Goal: Transaction & Acquisition: Purchase product/service

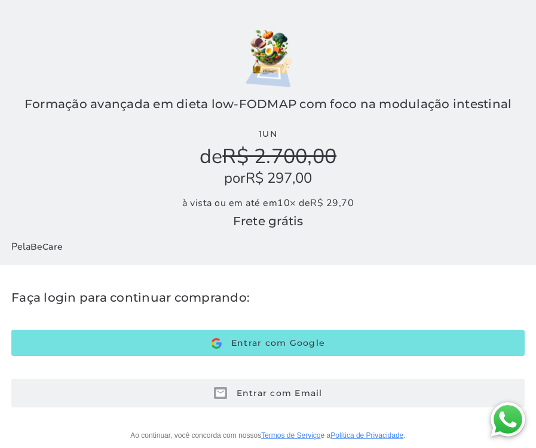
click at [236, 390] on span "Entrar com Email" at bounding box center [275, 393] width 96 height 11
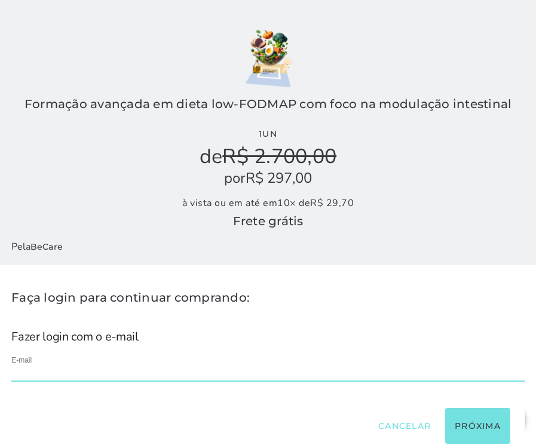
type input "**********"
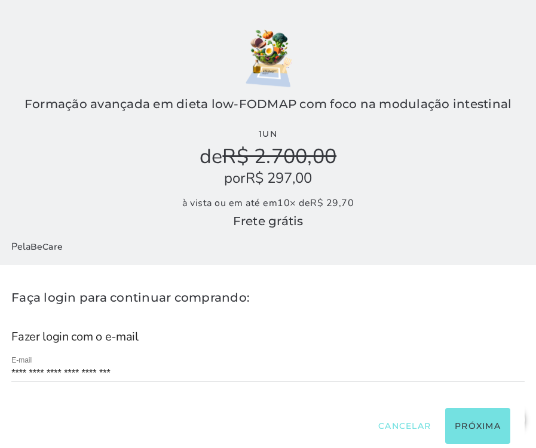
scroll to position [40, 0]
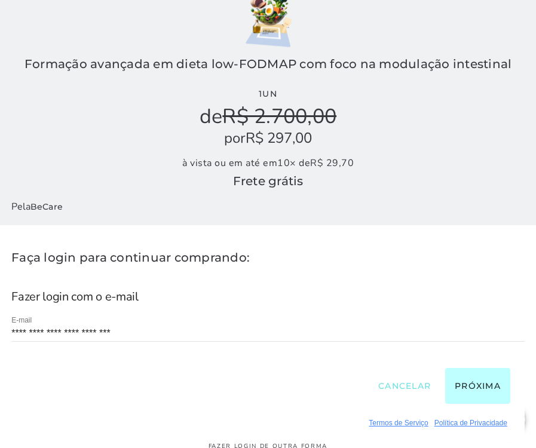
click at [486, 388] on button "Próxima" at bounding box center [477, 386] width 65 height 36
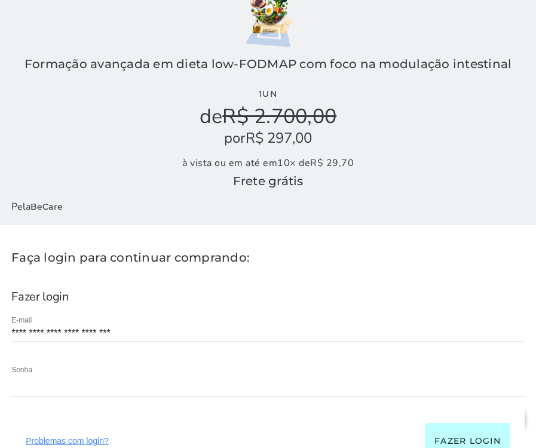
click at [449, 429] on button "Fazer login" at bounding box center [467, 441] width 85 height 36
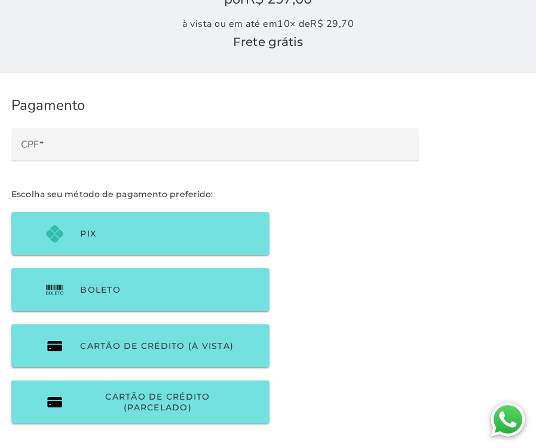
scroll to position [179, 0]
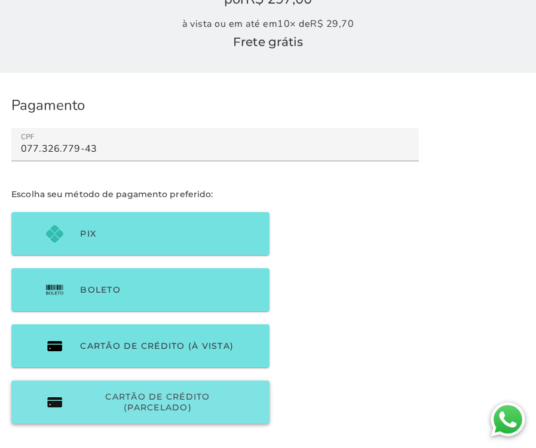
click at [187, 401] on span "Cartão de Crédito (parcelado)" at bounding box center [157, 402] width 155 height 22
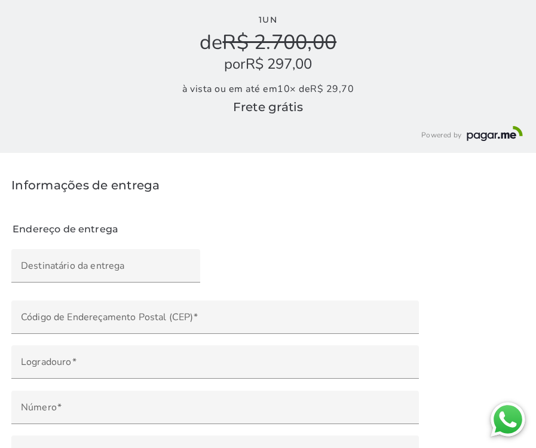
scroll to position [92, 0]
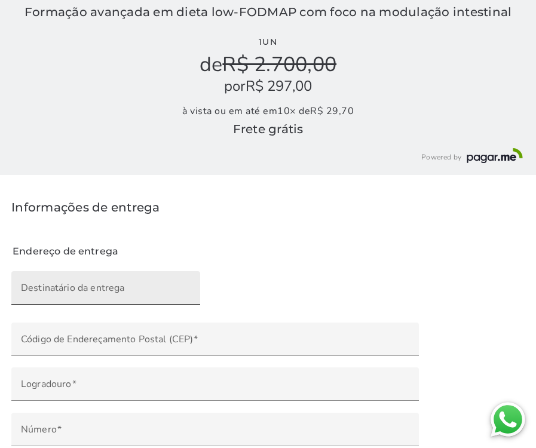
click at [87, 292] on input "Destinatário da entrega" at bounding box center [106, 292] width 170 height 17
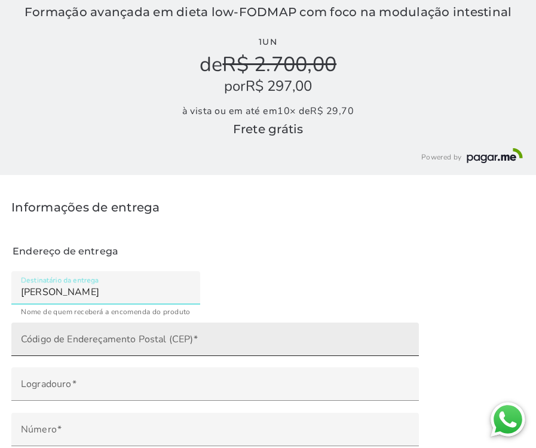
type input "[PERSON_NAME]"
type mwc-textfield "[PERSON_NAME]"
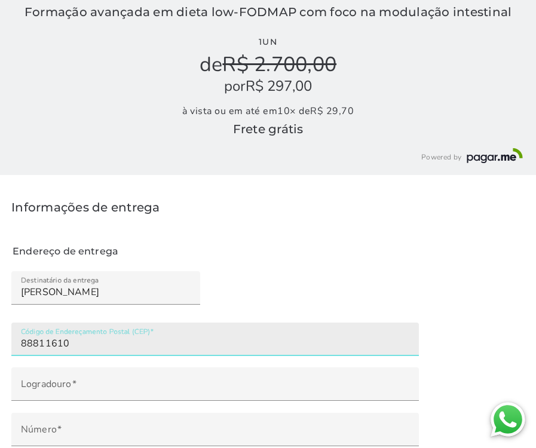
type input "88811-610"
type input "[GEOGRAPHIC_DATA][PERSON_NAME]"
type input "[PERSON_NAME]"
type input "Criciúma"
type input "SC"
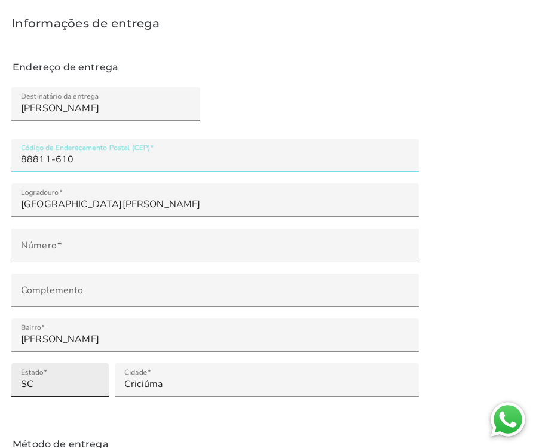
scroll to position [288, 0]
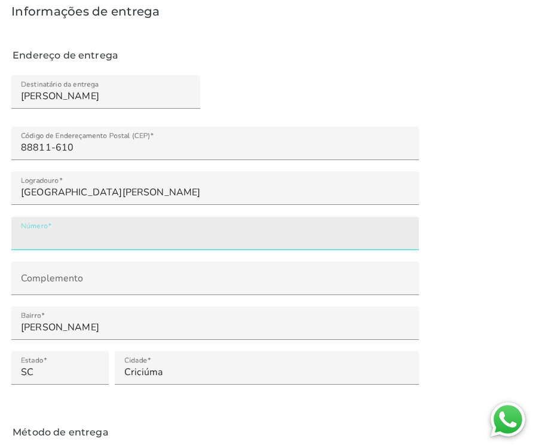
click at [32, 232] on input "Número" at bounding box center [215, 237] width 388 height 17
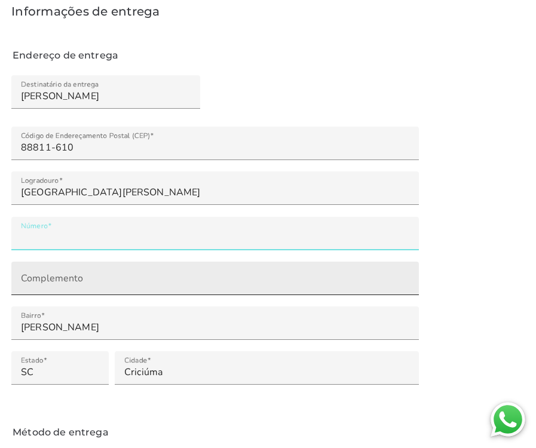
type input "**"
type mwc-textfield "18"
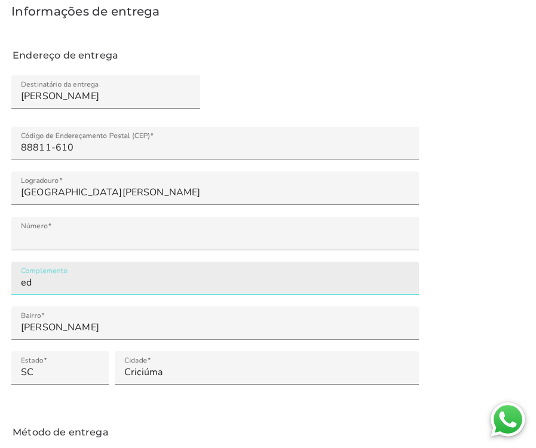
type input "e"
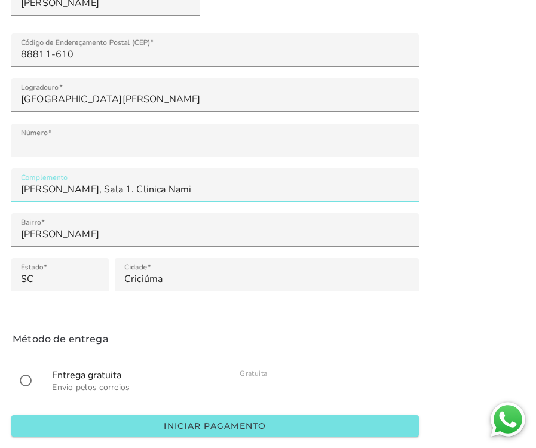
scroll to position [381, 0]
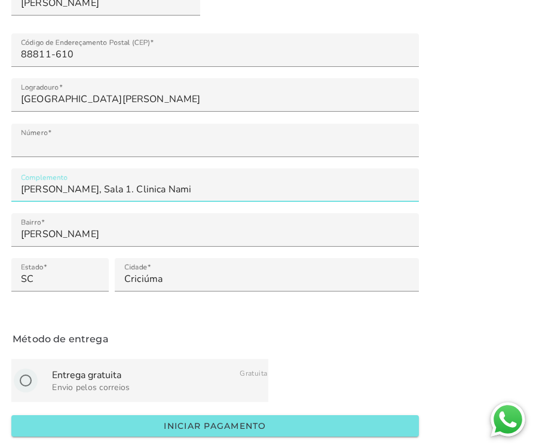
type input "[PERSON_NAME], Sala 1. Clinica Nami"
type mwc-textfield "[PERSON_NAME], Sala 1. Clinica Nami"
click at [30, 378] on input "radio" at bounding box center [25, 380] width 29 height 29
radio input "****"
type mwc-radio "on"
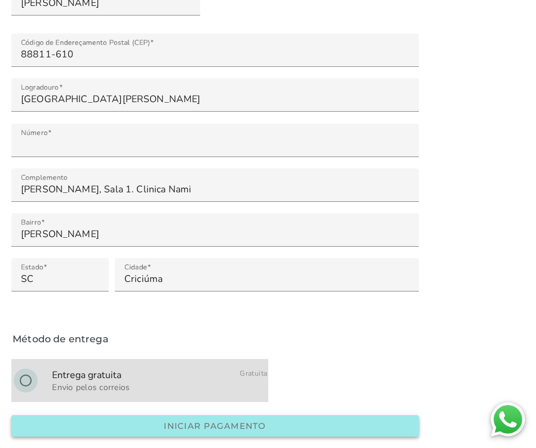
click at [0, 0] on slot "Iniciar pagamento" at bounding box center [0, 0] width 0 height 0
